Goal: Information Seeking & Learning: Learn about a topic

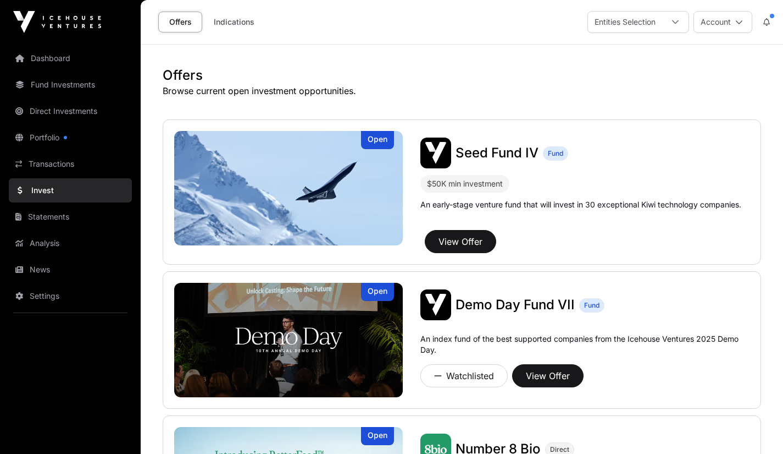
drag, startPoint x: 0, startPoint y: 0, endPoint x: 78, endPoint y: 294, distance: 303.7
click at [78, 294] on link "Settings" at bounding box center [70, 296] width 123 height 24
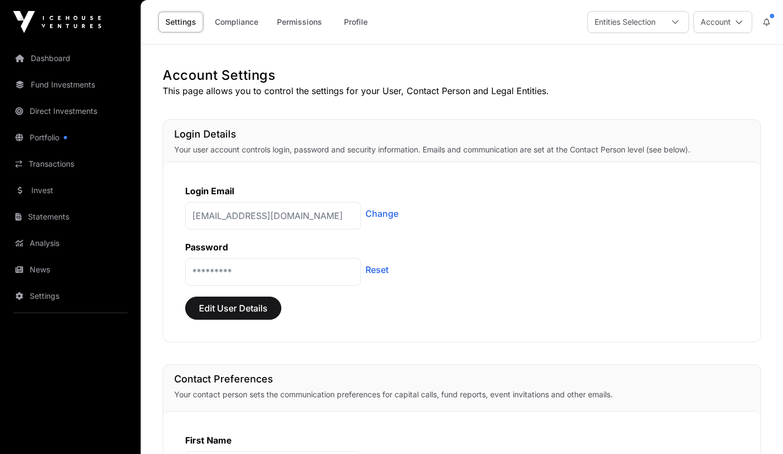
click at [33, 196] on link "Invest" at bounding box center [70, 190] width 123 height 24
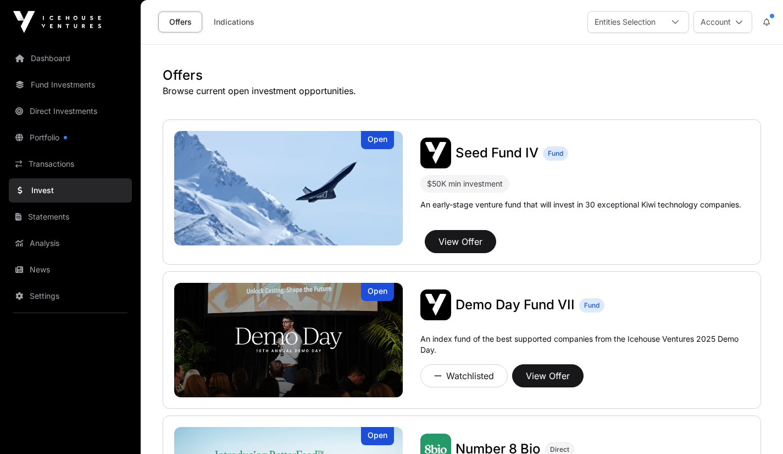
click at [41, 142] on link "Portfolio" at bounding box center [70, 137] width 123 height 24
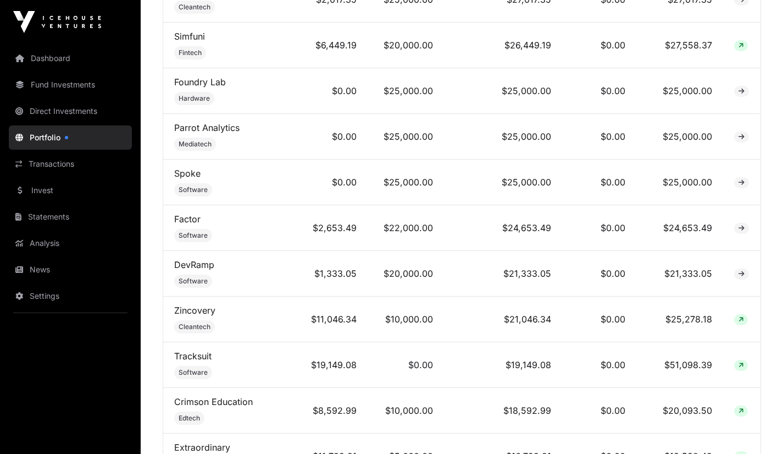
scroll to position [838, 0]
click at [190, 178] on link "Spoke" at bounding box center [187, 172] width 26 height 11
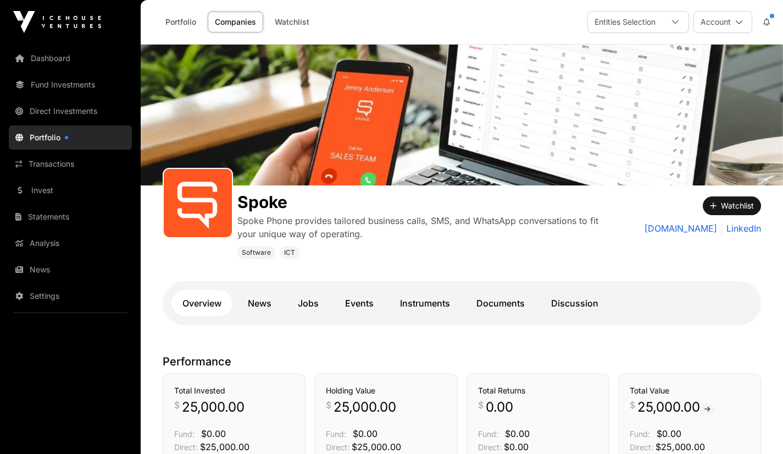
click at [37, 196] on link "Invest" at bounding box center [70, 190] width 123 height 24
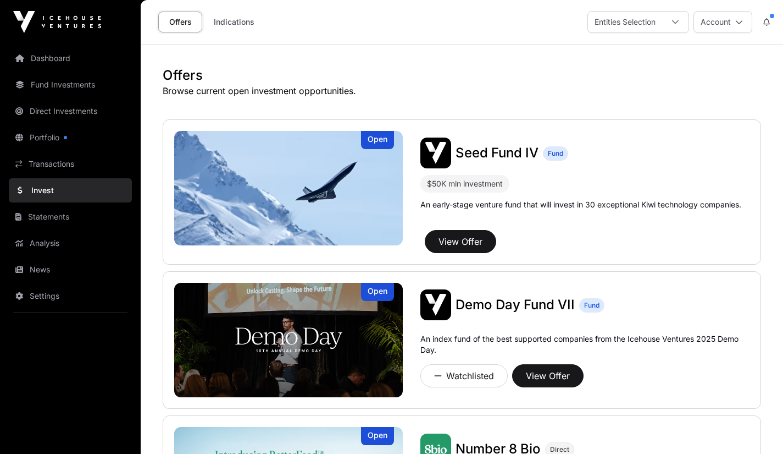
click at [43, 139] on link "Portfolio" at bounding box center [70, 137] width 123 height 24
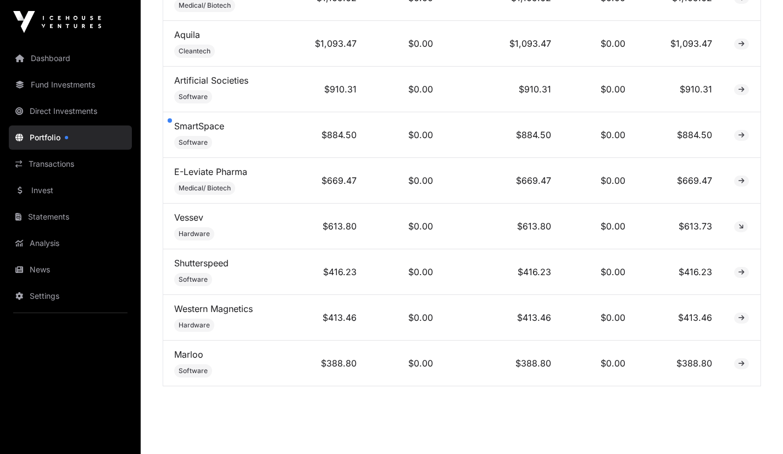
scroll to position [3134, 0]
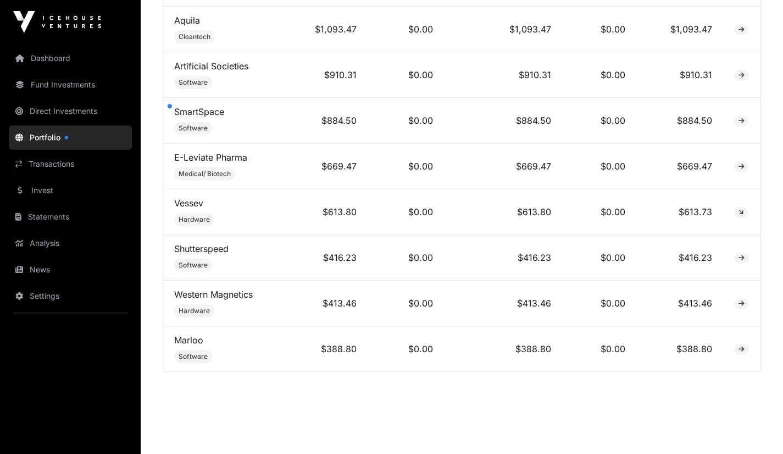
click at [186, 334] on link "Marloo" at bounding box center [188, 339] width 29 height 11
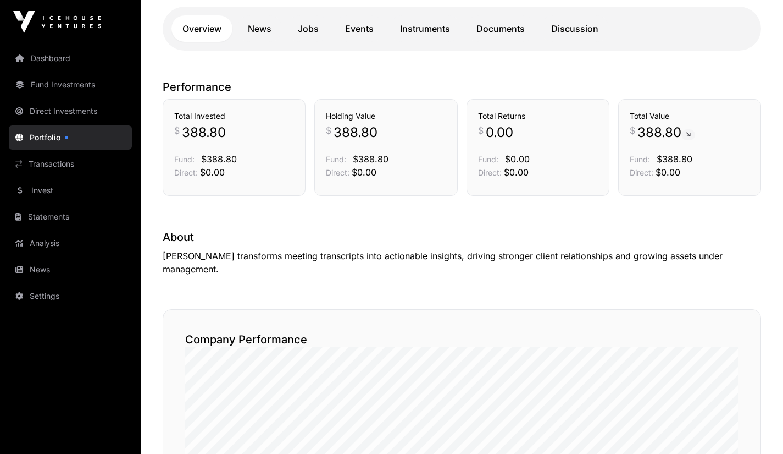
scroll to position [227, 0]
click at [250, 27] on link "News" at bounding box center [260, 28] width 46 height 26
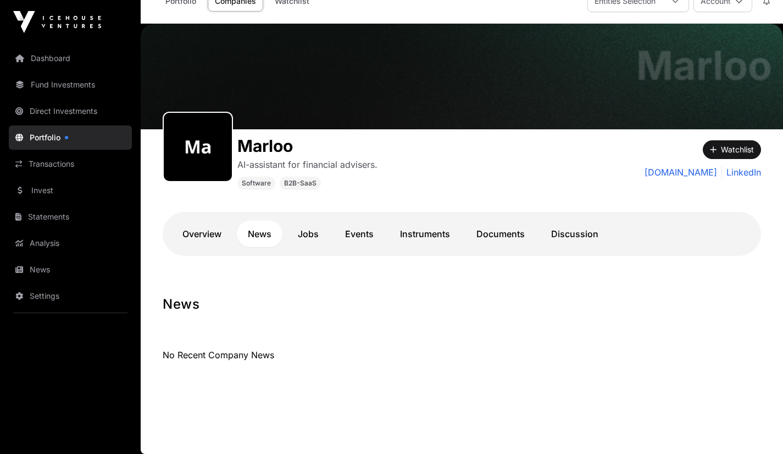
scroll to position [20, 0]
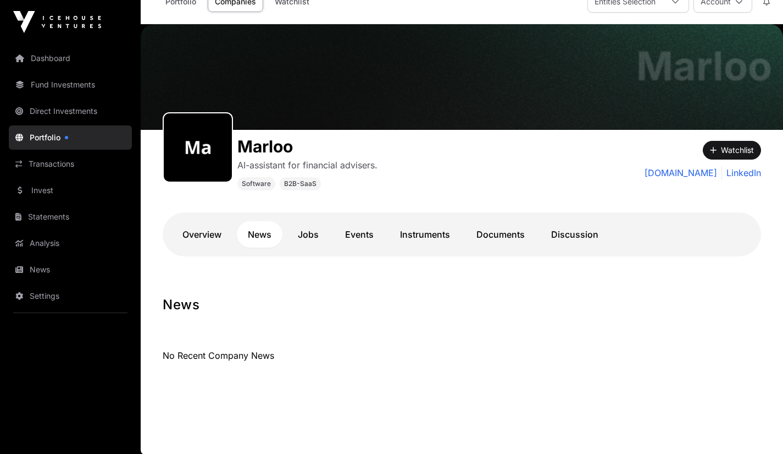
click at [302, 238] on link "Jobs" at bounding box center [308, 234] width 43 height 26
click at [361, 237] on link "Events" at bounding box center [359, 234] width 51 height 26
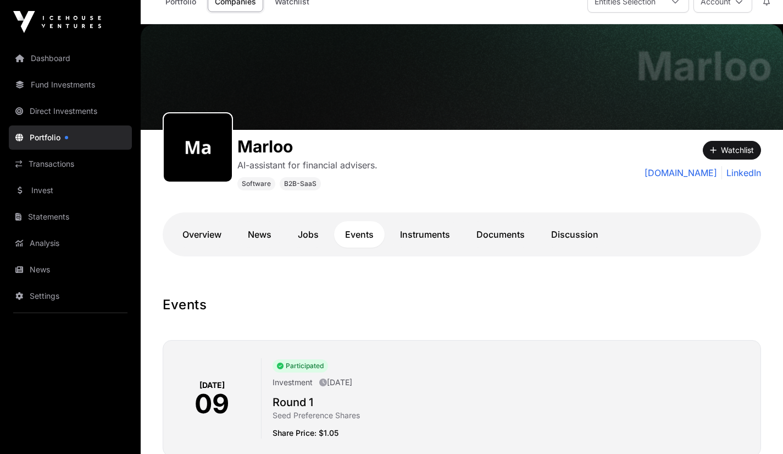
click at [420, 237] on link "Instruments" at bounding box center [425, 234] width 72 height 26
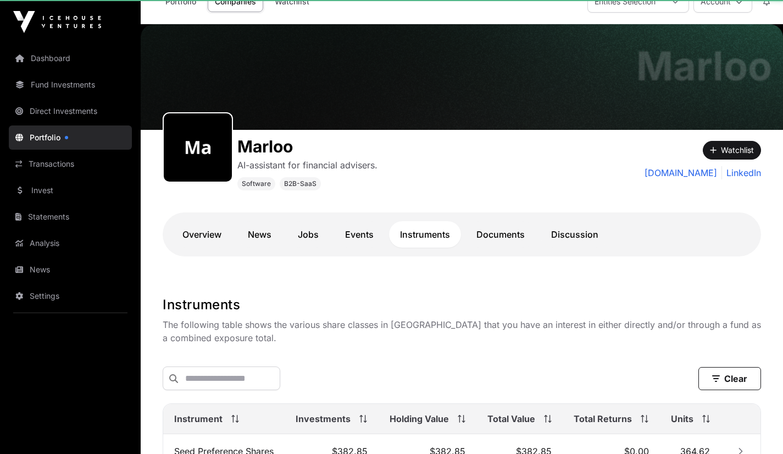
click at [467, 212] on div "Overview News Jobs Events Instruments Documents Discussion" at bounding box center [462, 234] width 599 height 44
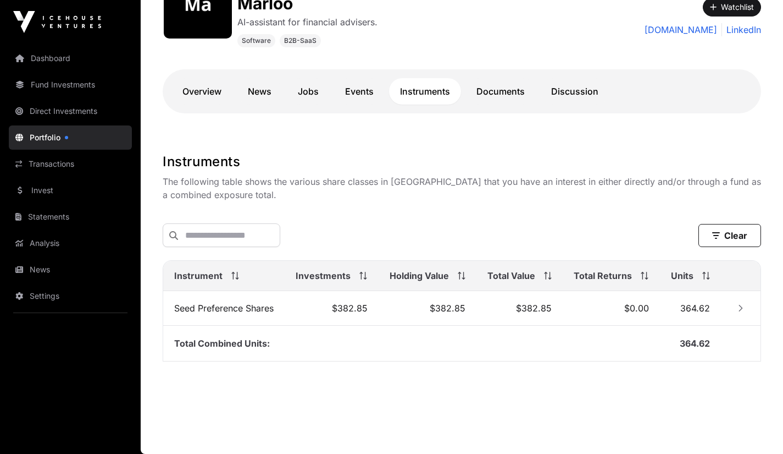
scroll to position [164, 0]
click at [493, 97] on link "Documents" at bounding box center [501, 91] width 70 height 26
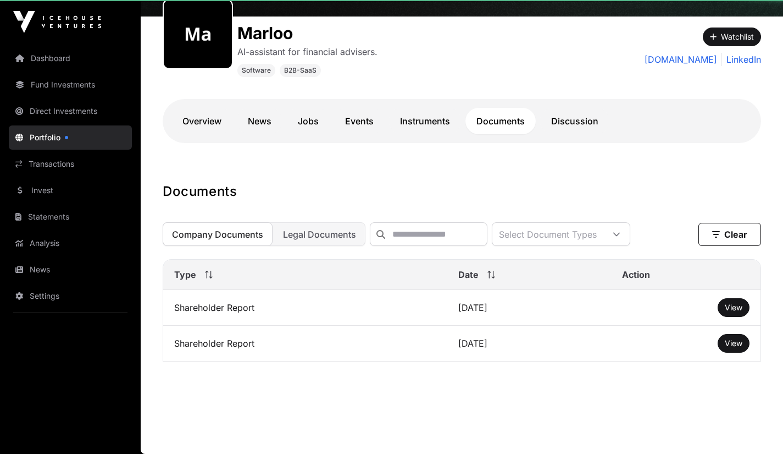
scroll to position [141, 0]
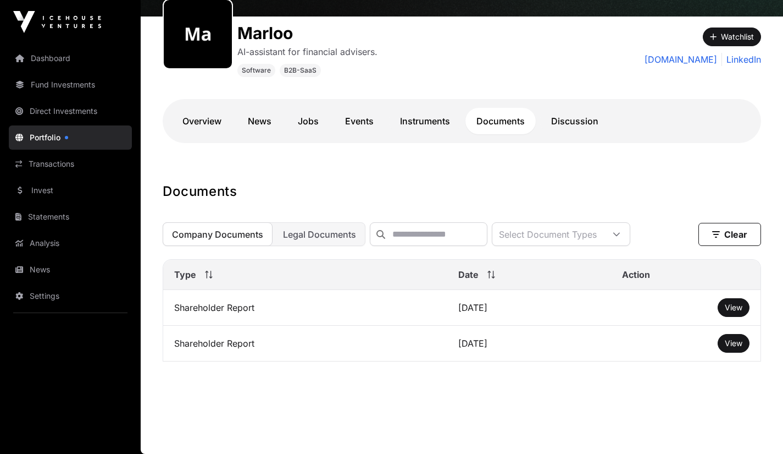
click at [194, 352] on td "Shareholder Report" at bounding box center [305, 343] width 284 height 36
click at [731, 344] on span "View" at bounding box center [734, 342] width 18 height 9
click at [46, 140] on link "Portfolio" at bounding box center [70, 137] width 123 height 24
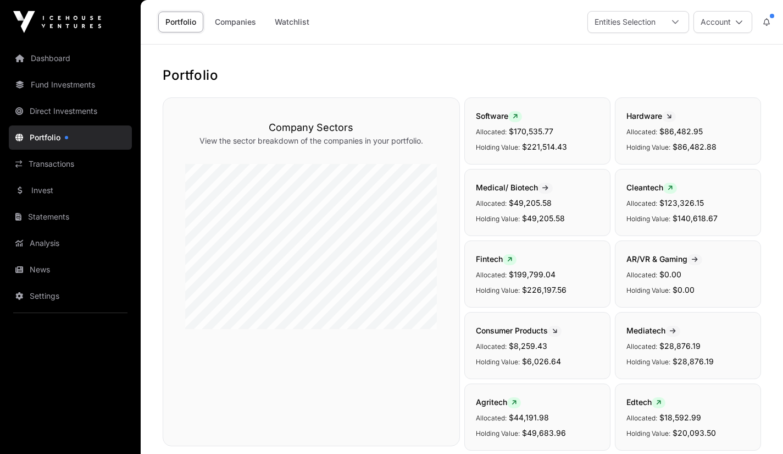
click at [40, 196] on link "Invest" at bounding box center [70, 190] width 123 height 24
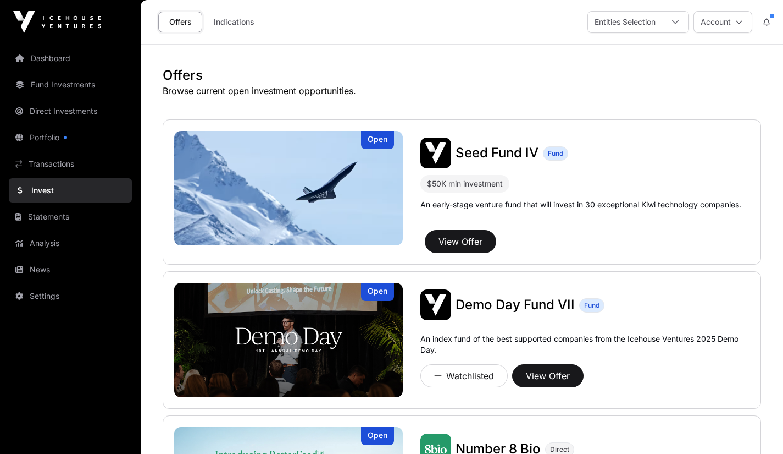
click at [39, 140] on link "Portfolio" at bounding box center [70, 137] width 123 height 24
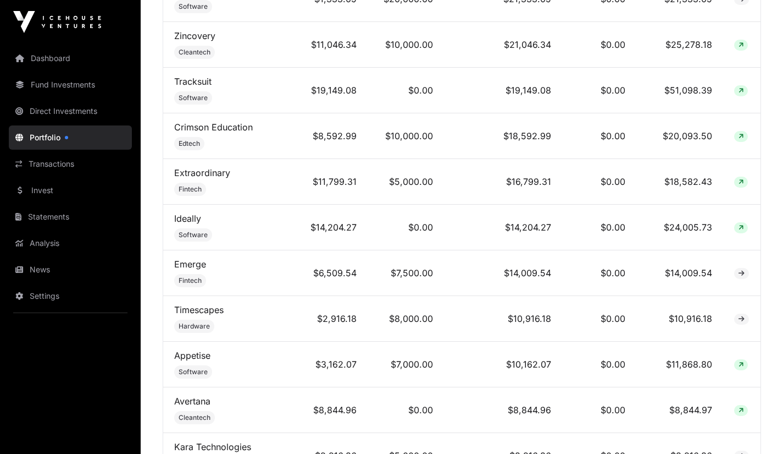
scroll to position [1116, 0]
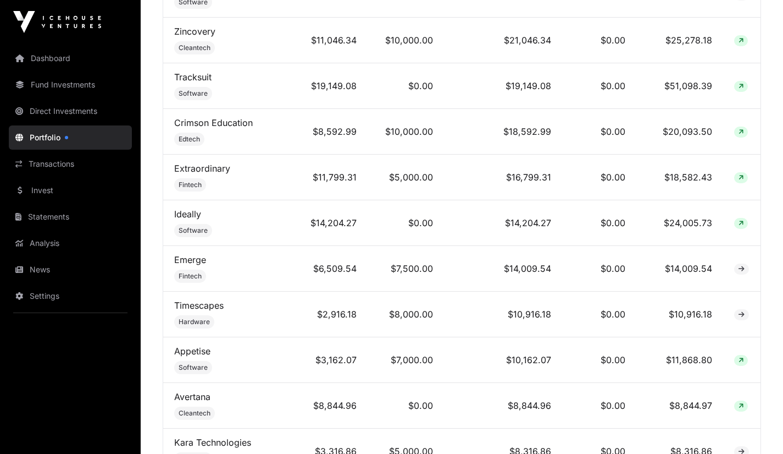
click at [227, 199] on td "Extraordinary Fintech" at bounding box center [229, 177] width 132 height 46
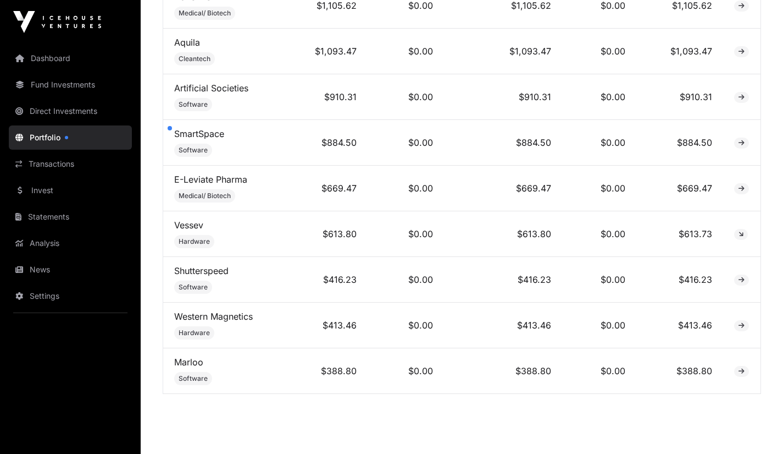
scroll to position [3134, 0]
